Goal: Task Accomplishment & Management: Use online tool/utility

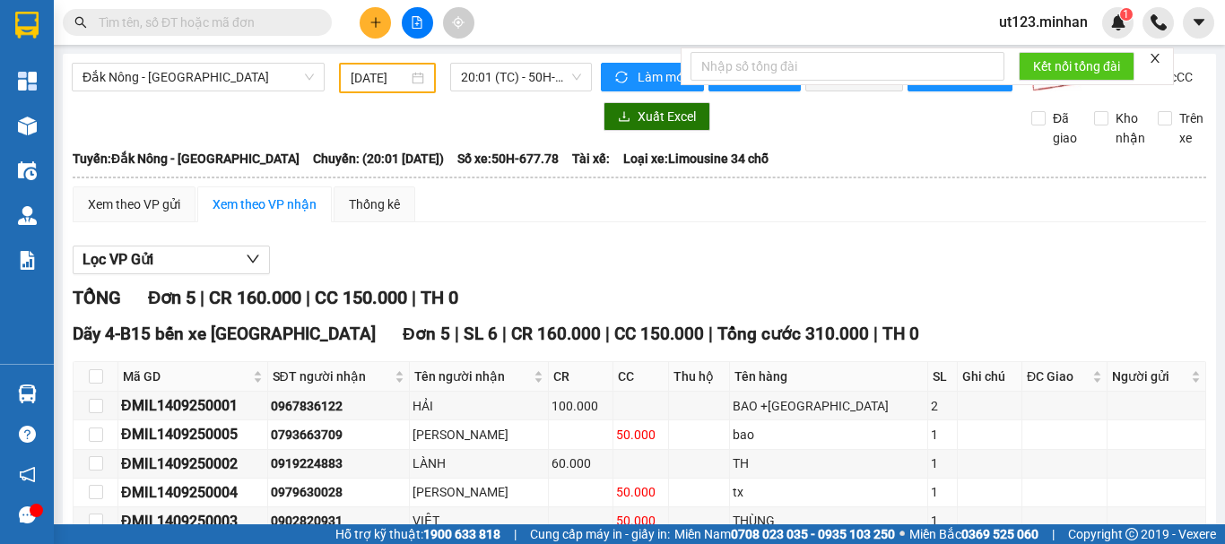
scroll to position [117, 0]
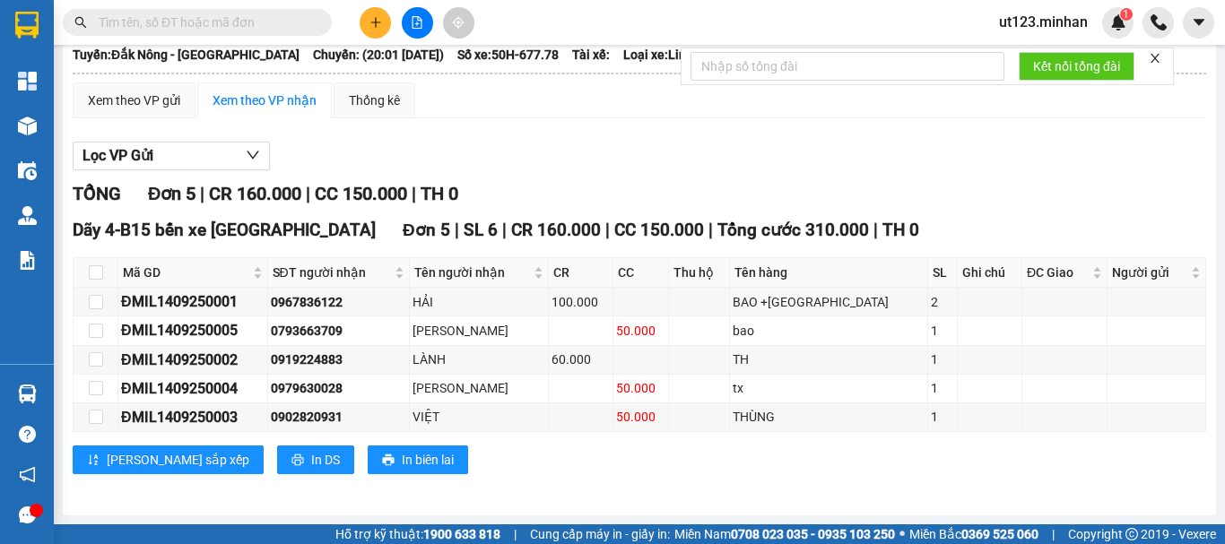
click at [419, 15] on button at bounding box center [417, 22] width 31 height 31
click at [413, 23] on icon "file-add" at bounding box center [417, 22] width 13 height 13
click at [415, 19] on icon "file-add" at bounding box center [417, 22] width 13 height 13
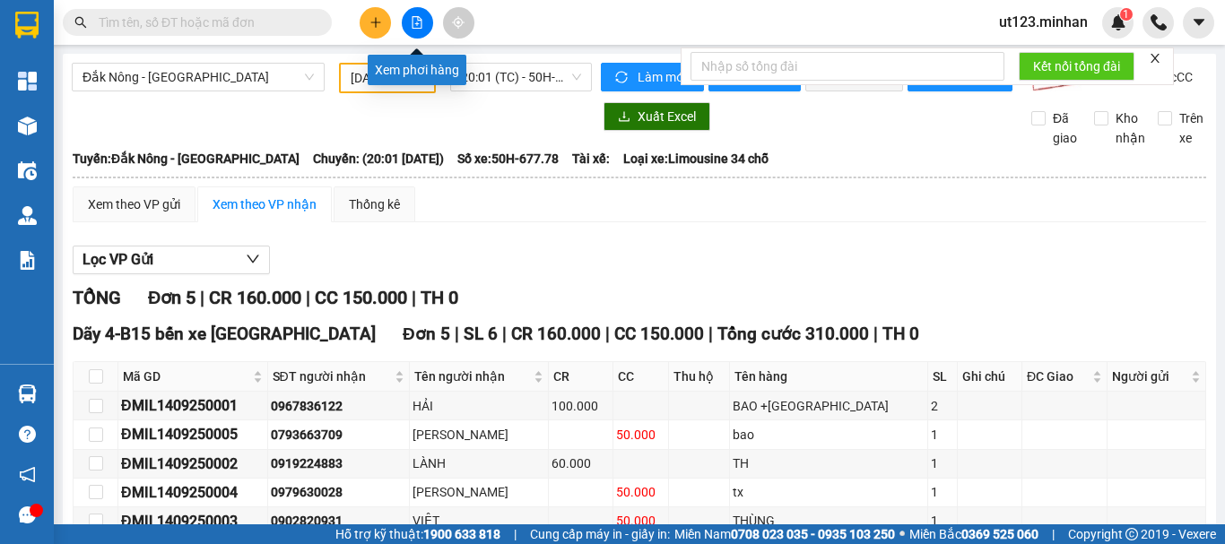
click at [424, 25] on button at bounding box center [417, 22] width 31 height 31
click at [424, 23] on button at bounding box center [417, 22] width 31 height 31
click at [422, 23] on button at bounding box center [417, 22] width 31 height 31
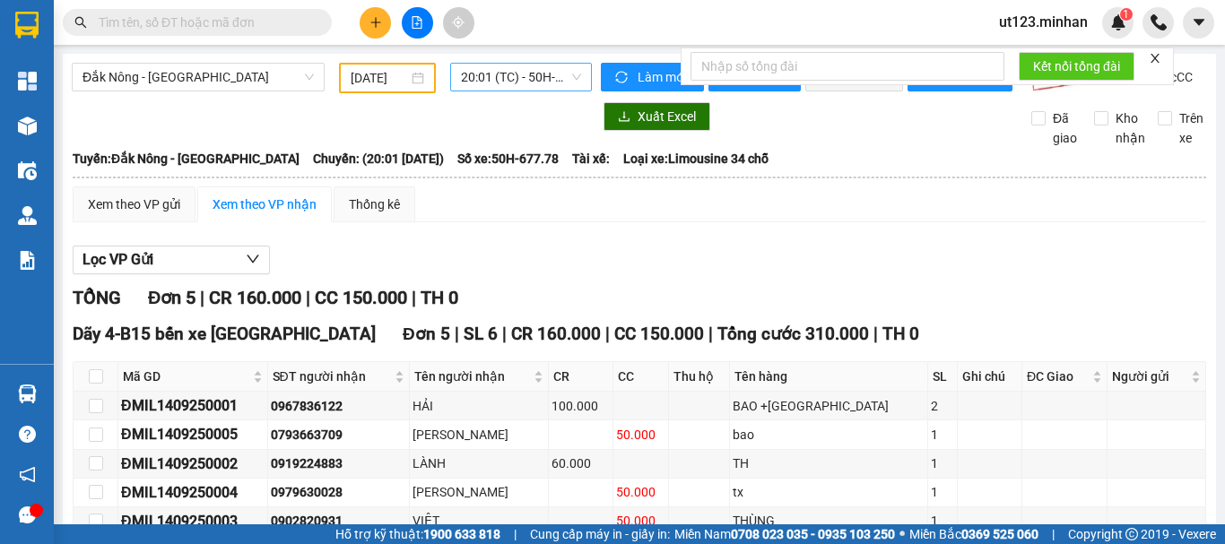
click at [508, 81] on span "20:01 (TC) - 50H-677.78" at bounding box center [521, 77] width 120 height 27
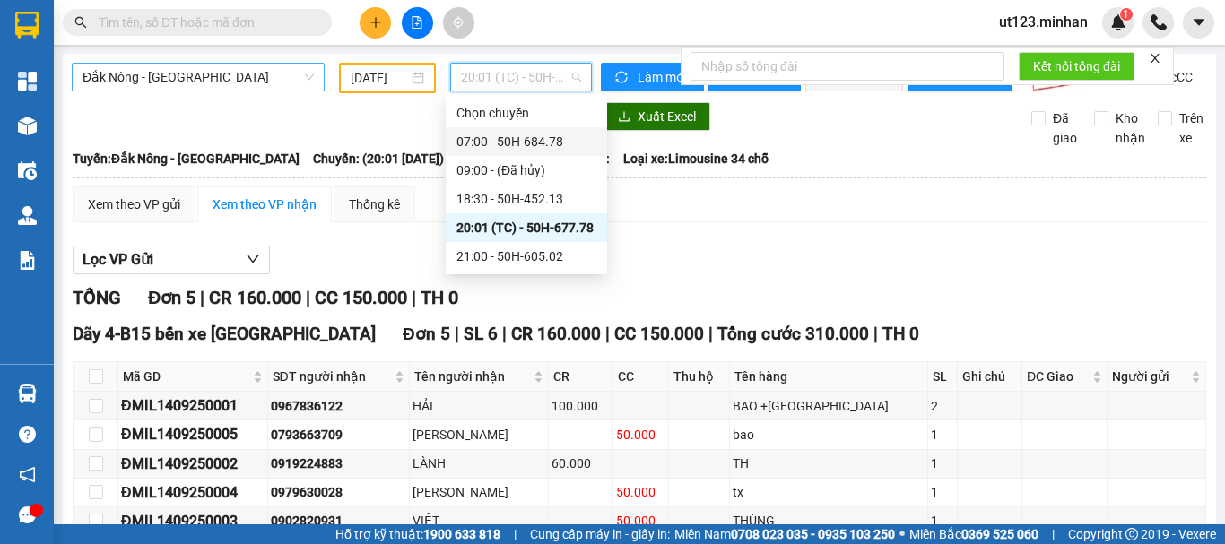
drag, startPoint x: 222, startPoint y: 77, endPoint x: 218, endPoint y: 87, distance: 10.8
click at [221, 81] on span "Đắk Nông - [GEOGRAPHIC_DATA]" at bounding box center [197, 77] width 231 height 27
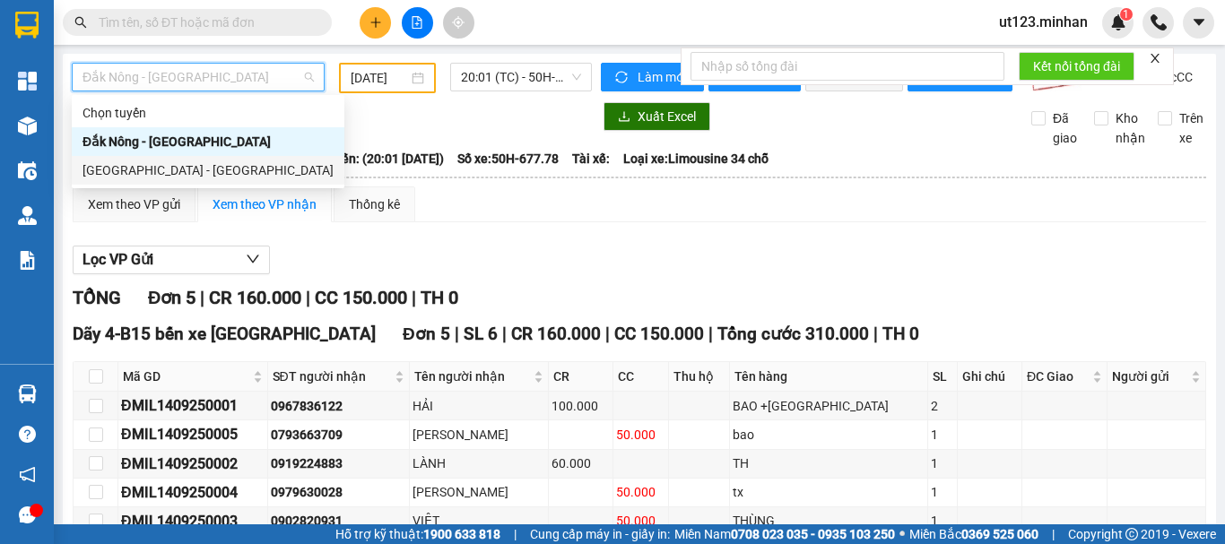
drag, startPoint x: 140, startPoint y: 167, endPoint x: 270, endPoint y: 157, distance: 130.4
click at [139, 167] on div "[GEOGRAPHIC_DATA] - [GEOGRAPHIC_DATA]" at bounding box center [207, 171] width 251 height 20
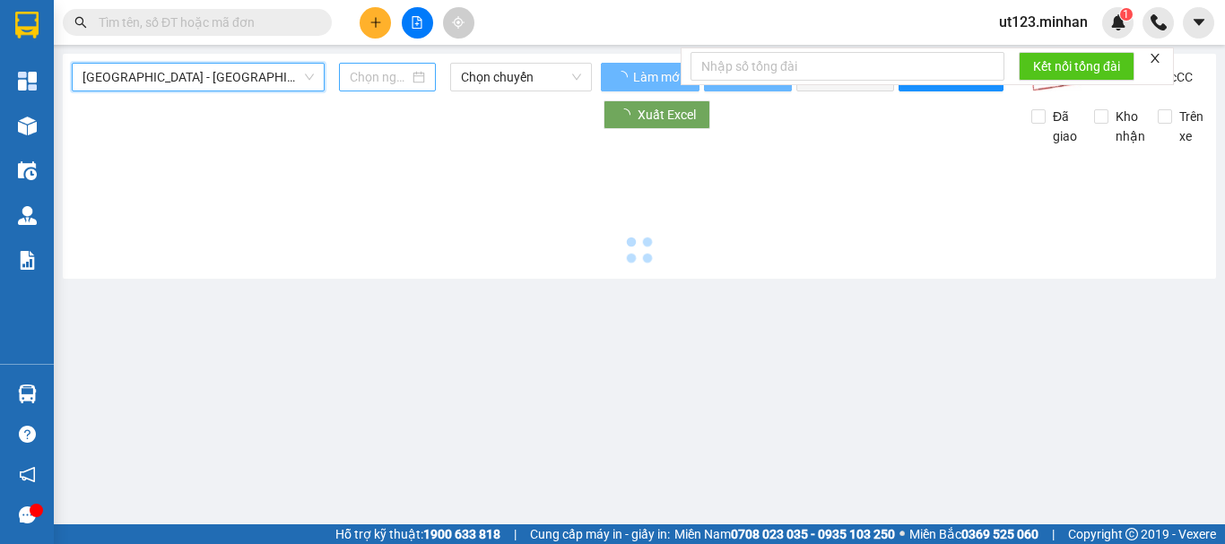
type input "[DATE]"
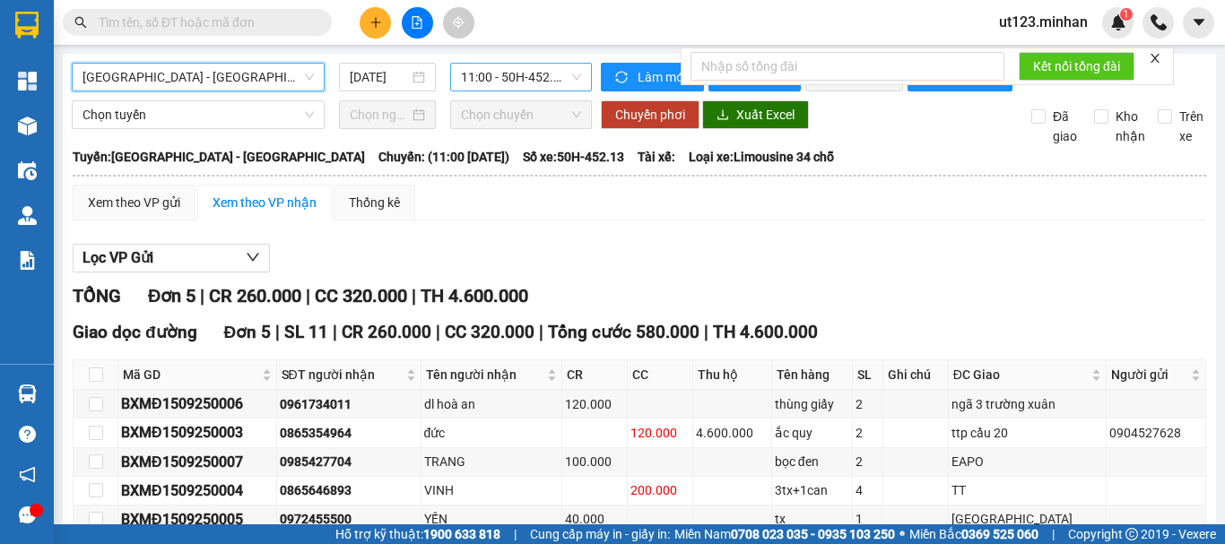
click at [522, 73] on span "11:00 - 50H-452.13" at bounding box center [521, 77] width 120 height 27
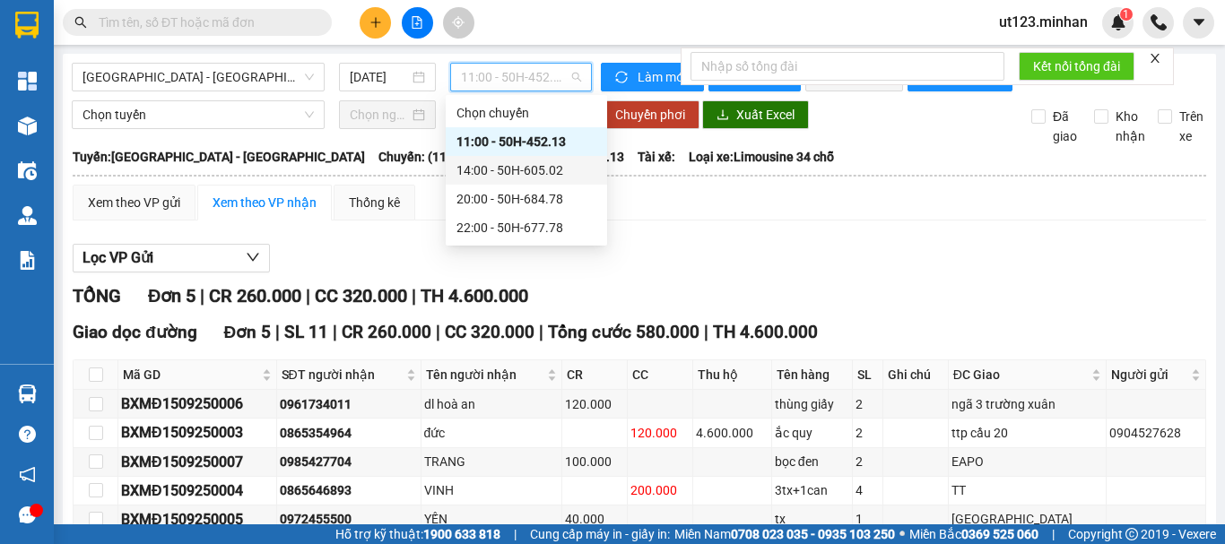
click at [538, 170] on div "14:00 - 50H-605.02" at bounding box center [526, 171] width 140 height 20
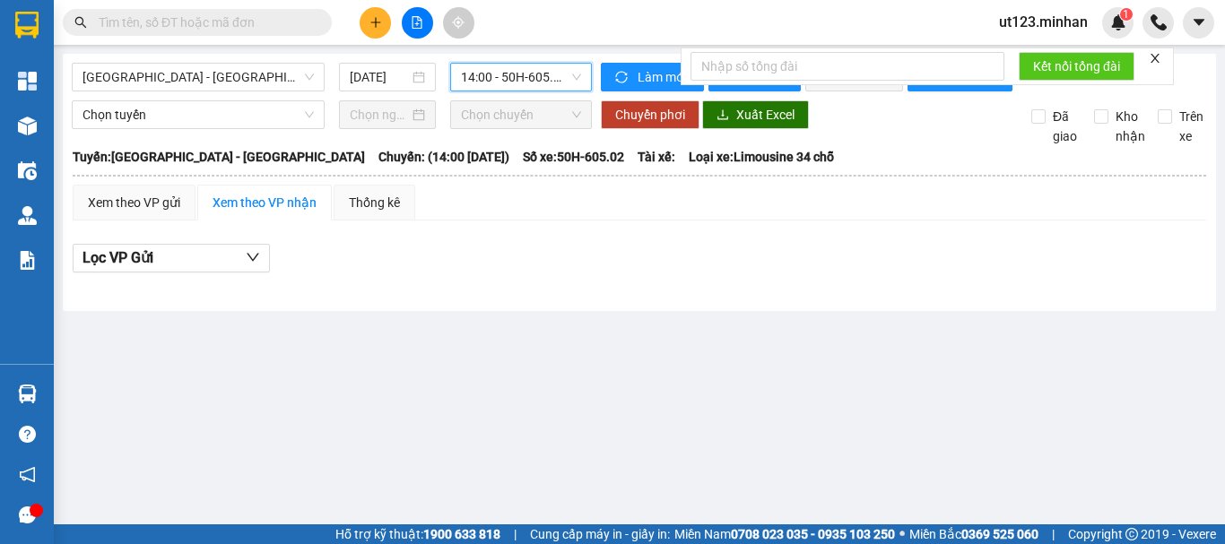
drag, startPoint x: 536, startPoint y: 74, endPoint x: 532, endPoint y: 84, distance: 11.7
click at [534, 78] on span "14:00 - 50H-605.02" at bounding box center [521, 77] width 120 height 27
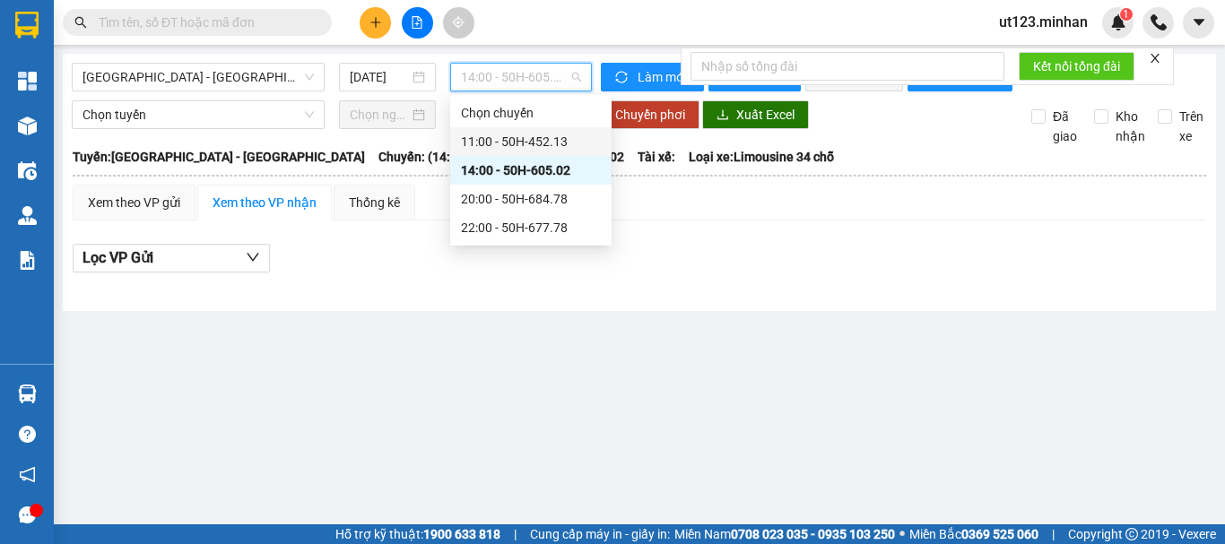
click at [542, 146] on div "11:00 - 50H-452.13" at bounding box center [531, 142] width 140 height 20
